Goal: Information Seeking & Learning: Learn about a topic

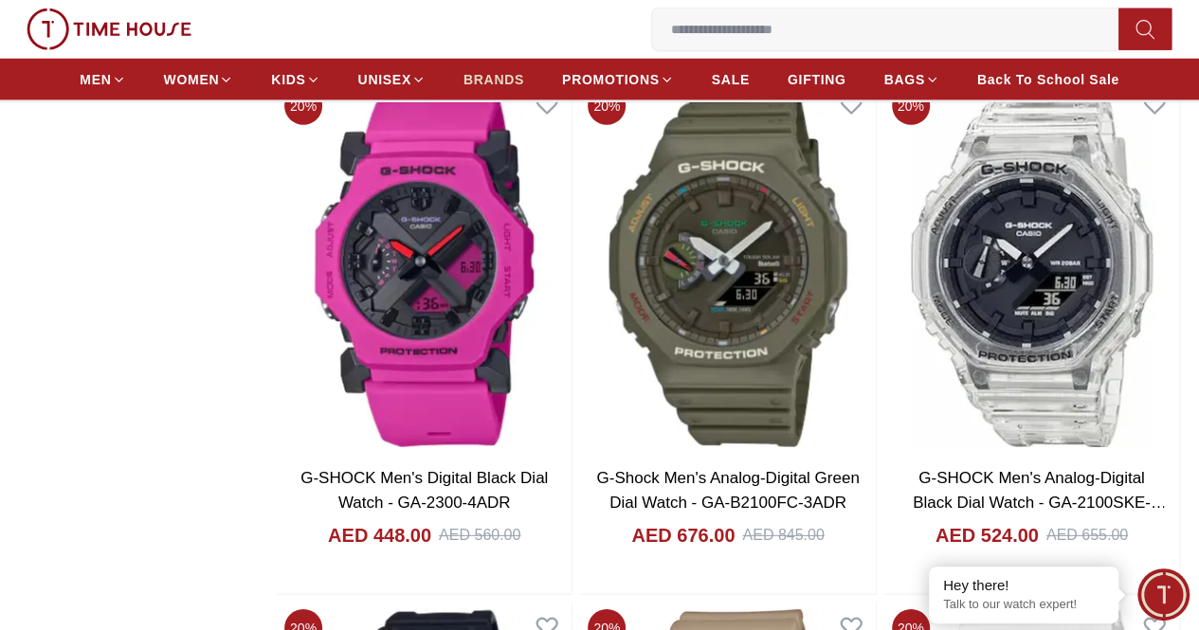
click at [506, 77] on span "BRANDS" at bounding box center [494, 79] width 61 height 19
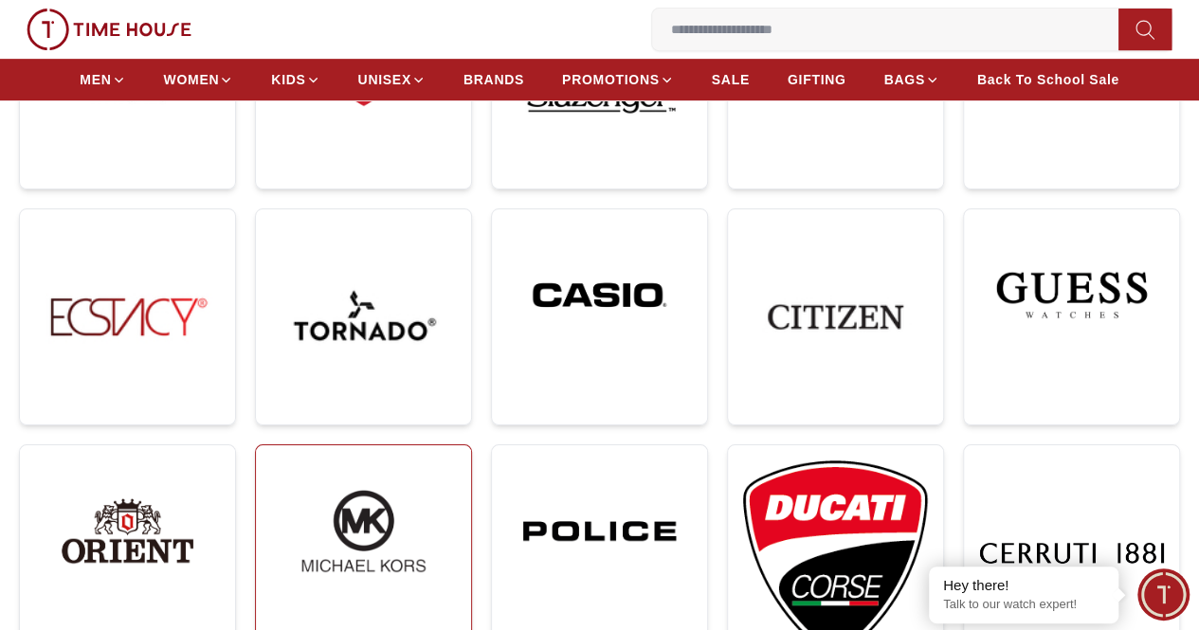
scroll to position [474, 0]
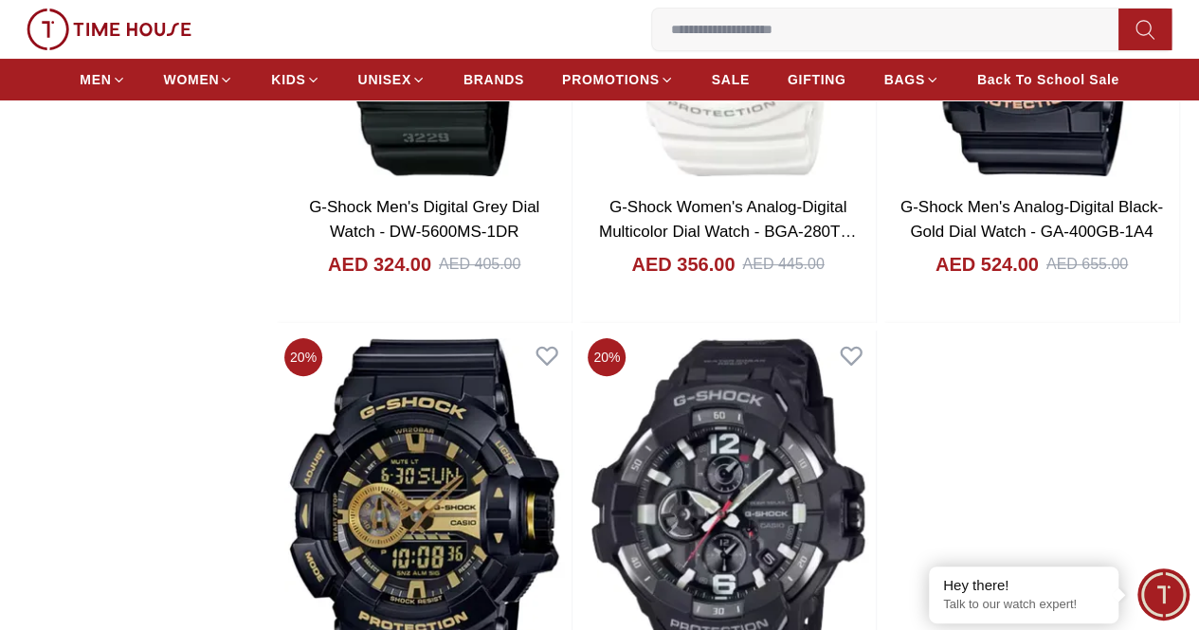
scroll to position [3686, 0]
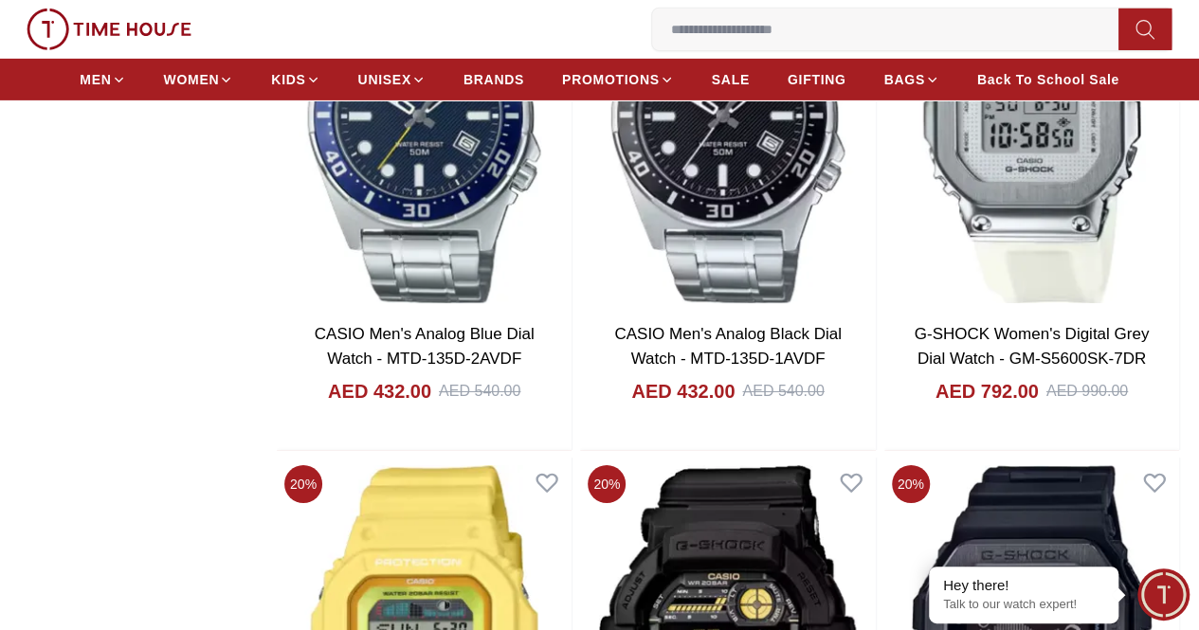
scroll to position [6643, 0]
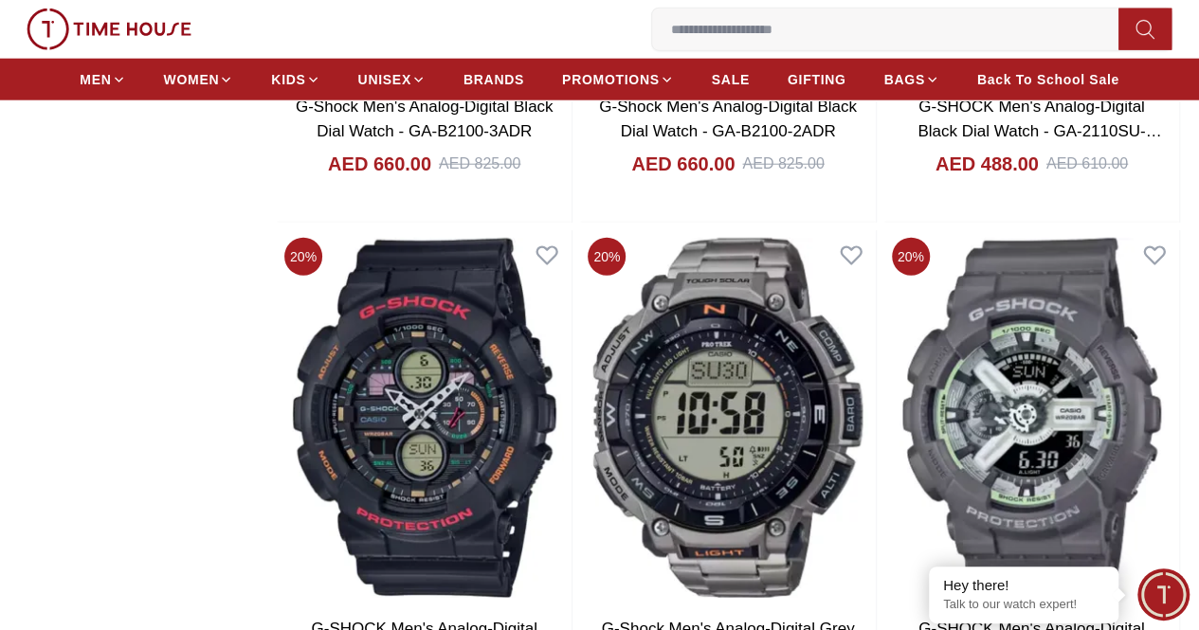
scroll to position [13373, 0]
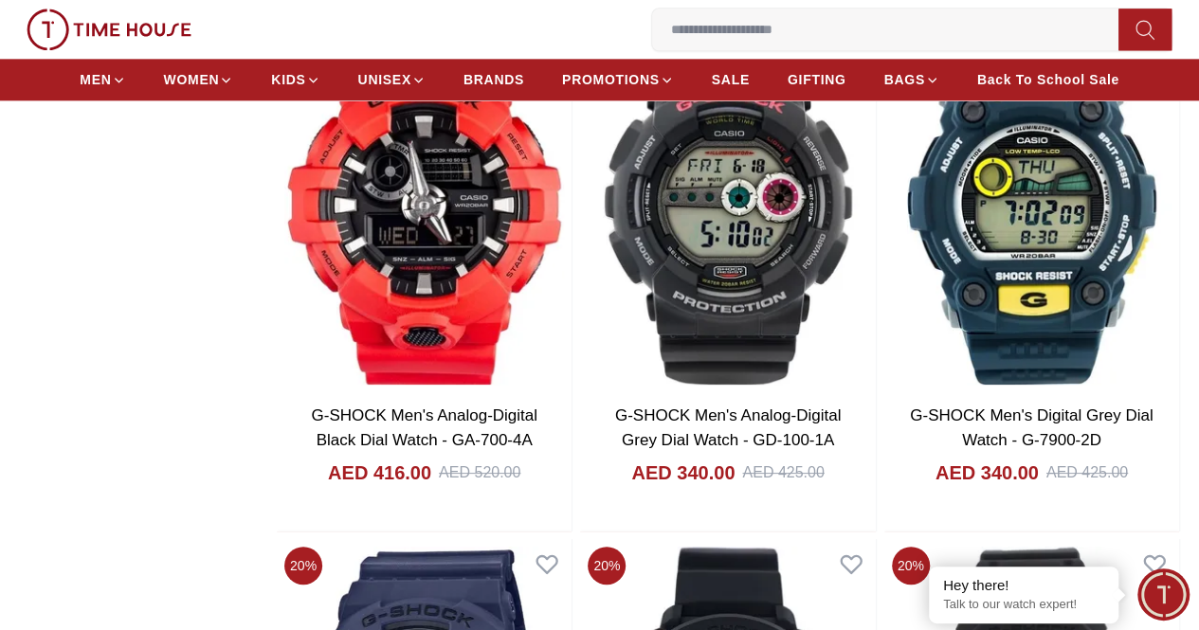
scroll to position [19156, 0]
